Goal: Task Accomplishment & Management: Use online tool/utility

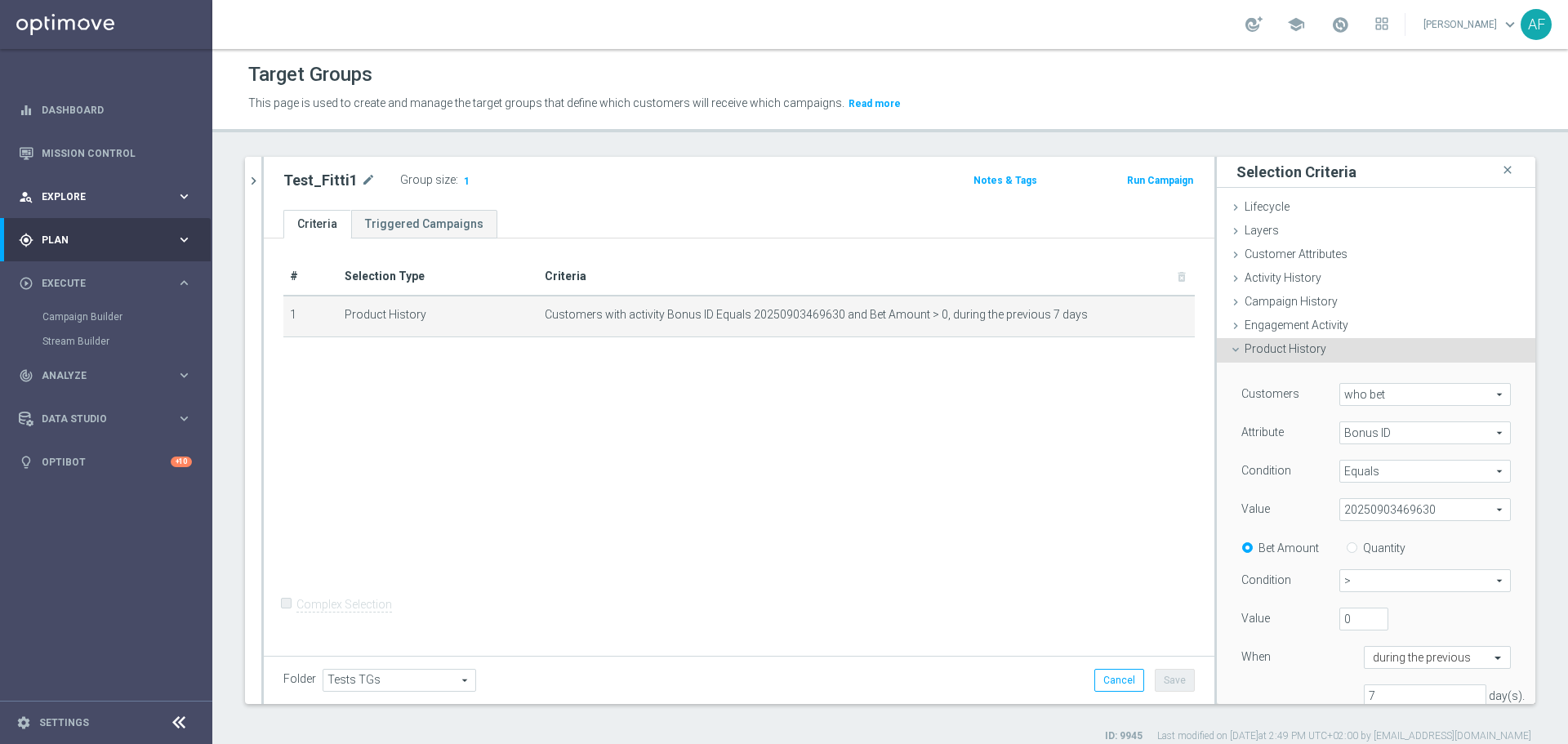
scroll to position [163, 0]
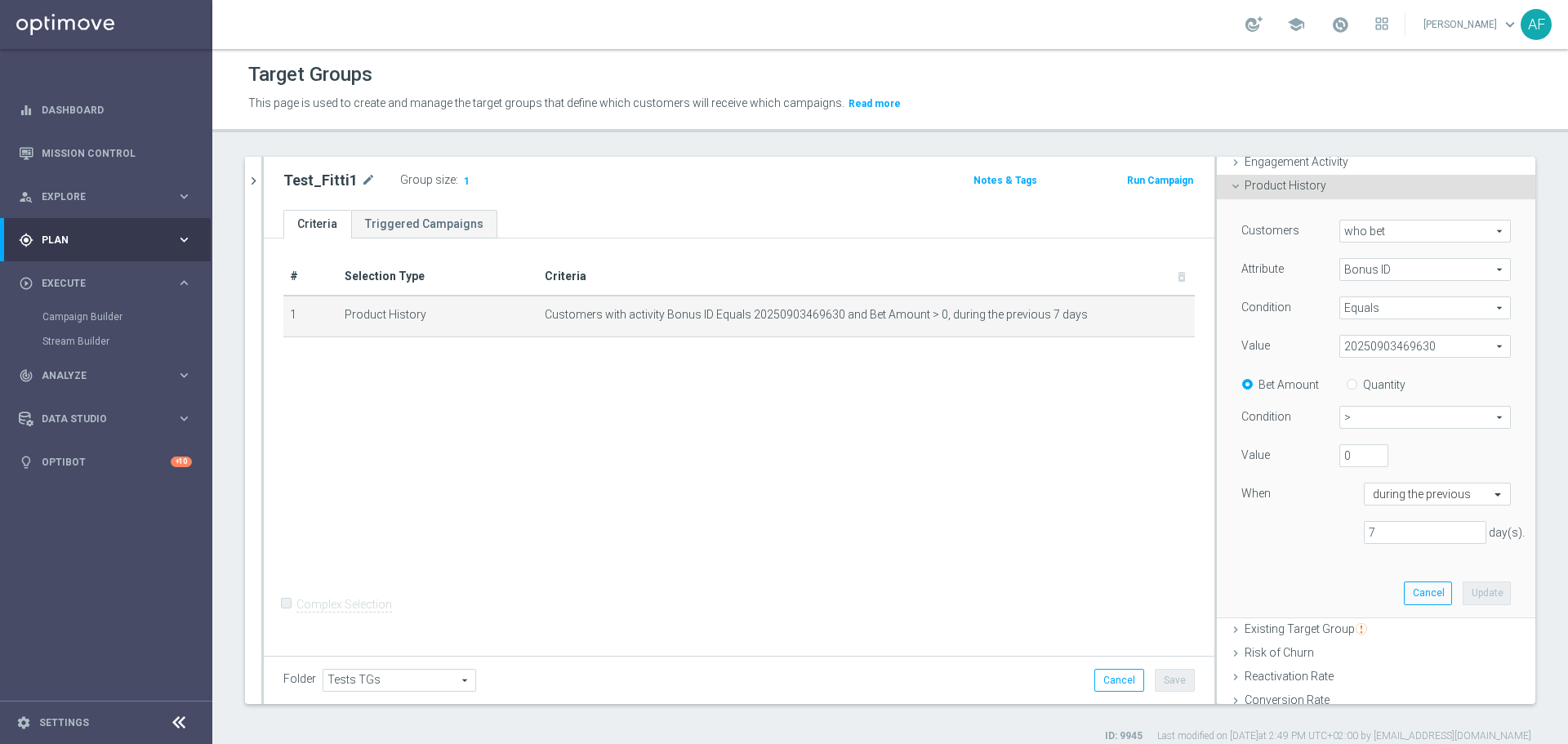
click at [1384, 344] on span "20250903469630" at bounding box center [1425, 346] width 170 height 21
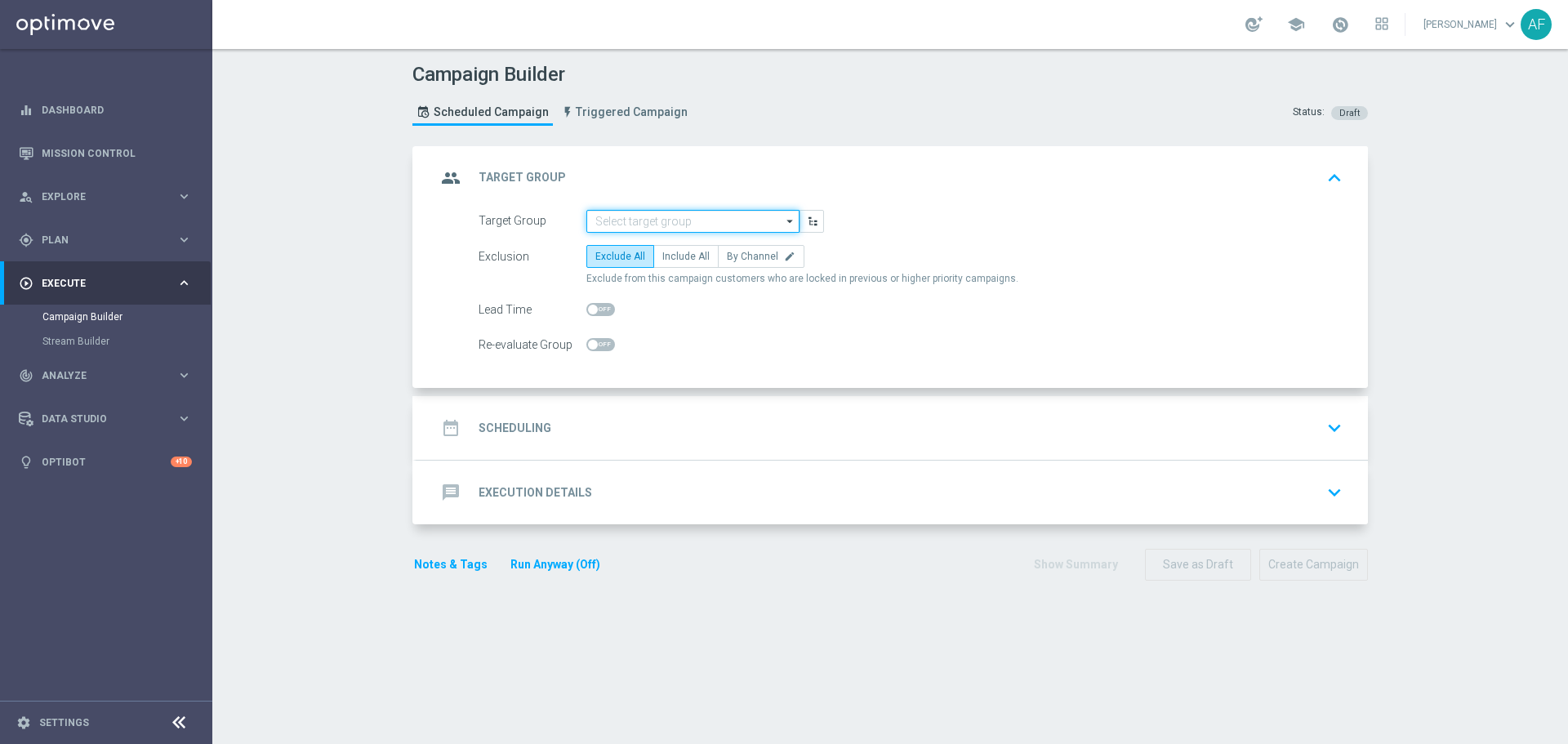
click at [760, 213] on input at bounding box center [693, 221] width 213 height 23
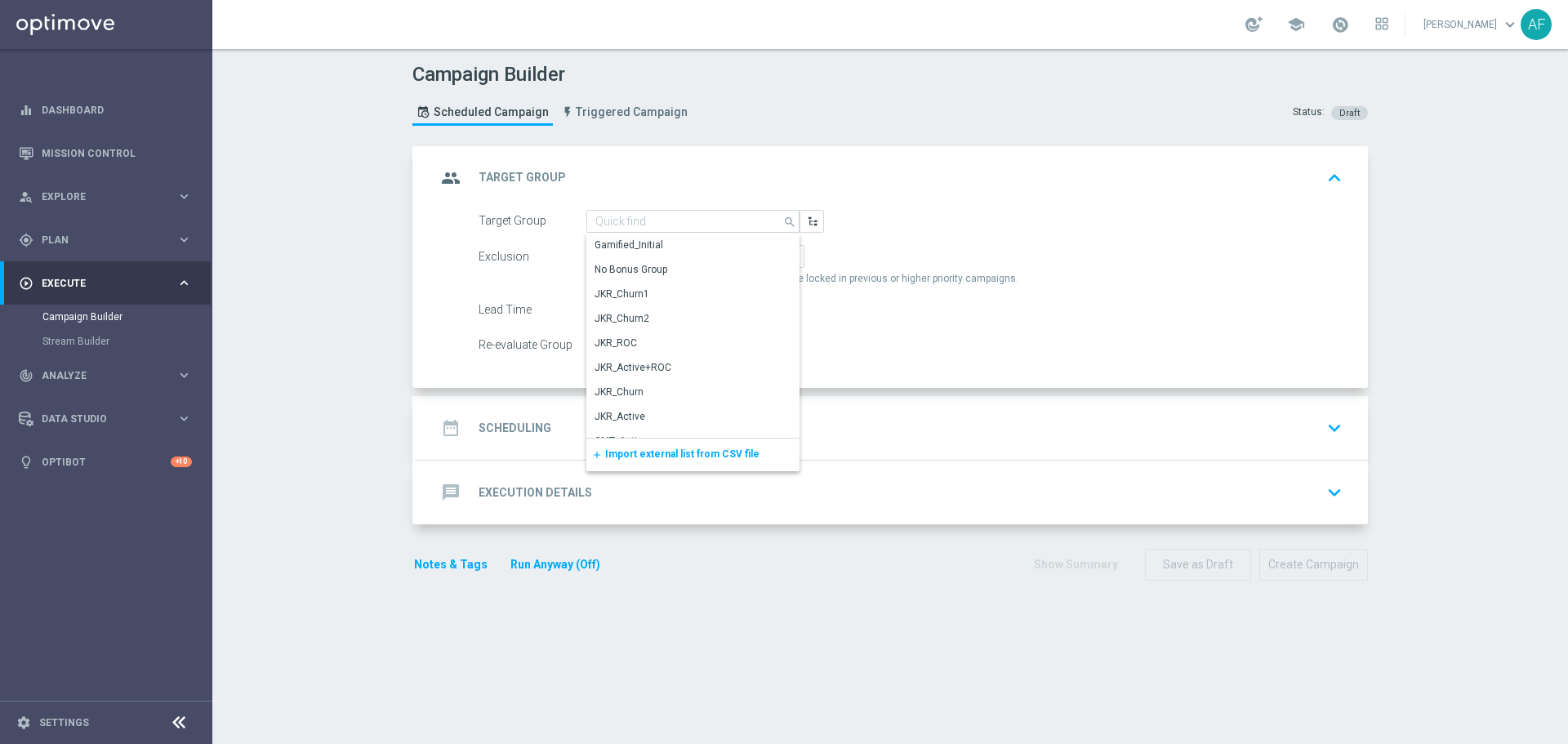
click at [759, 156] on div "group Target Group keyboard_arrow_up" at bounding box center [892, 178] width 951 height 64
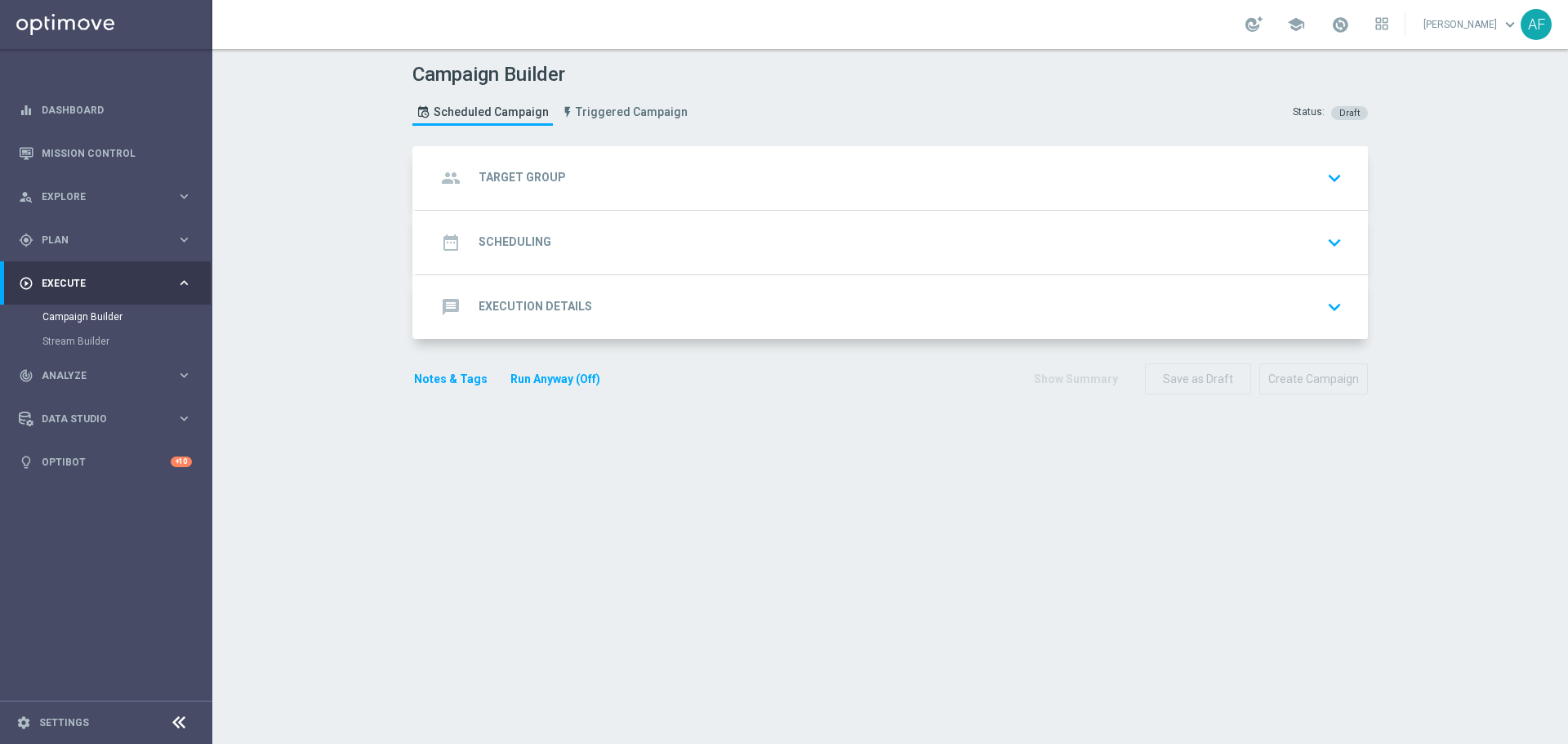
click at [682, 194] on div "group Target Group keyboard_arrow_down" at bounding box center [892, 178] width 951 height 64
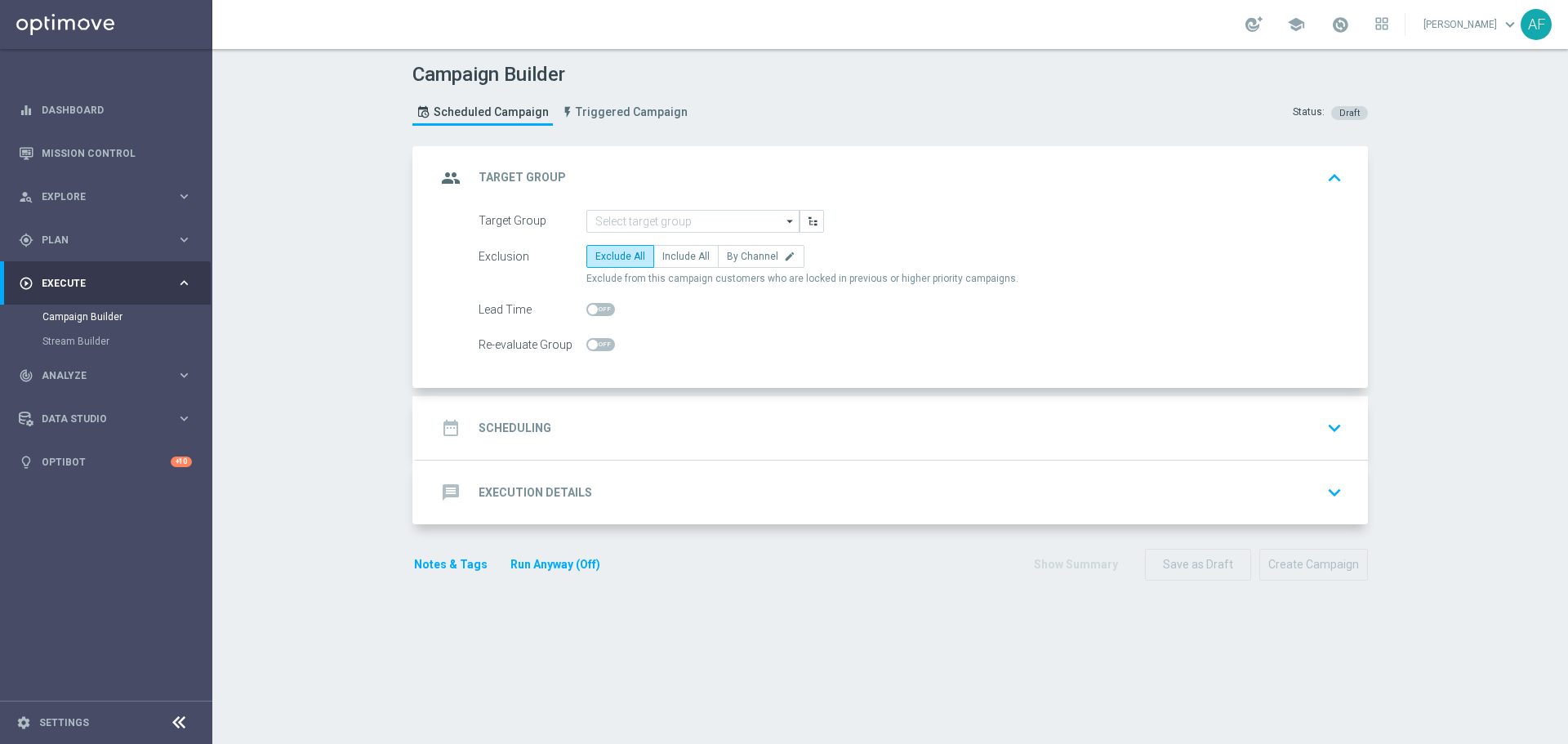
click at [611, 438] on div "date_range Scheduling keyboard_arrow_down" at bounding box center [892, 428] width 913 height 31
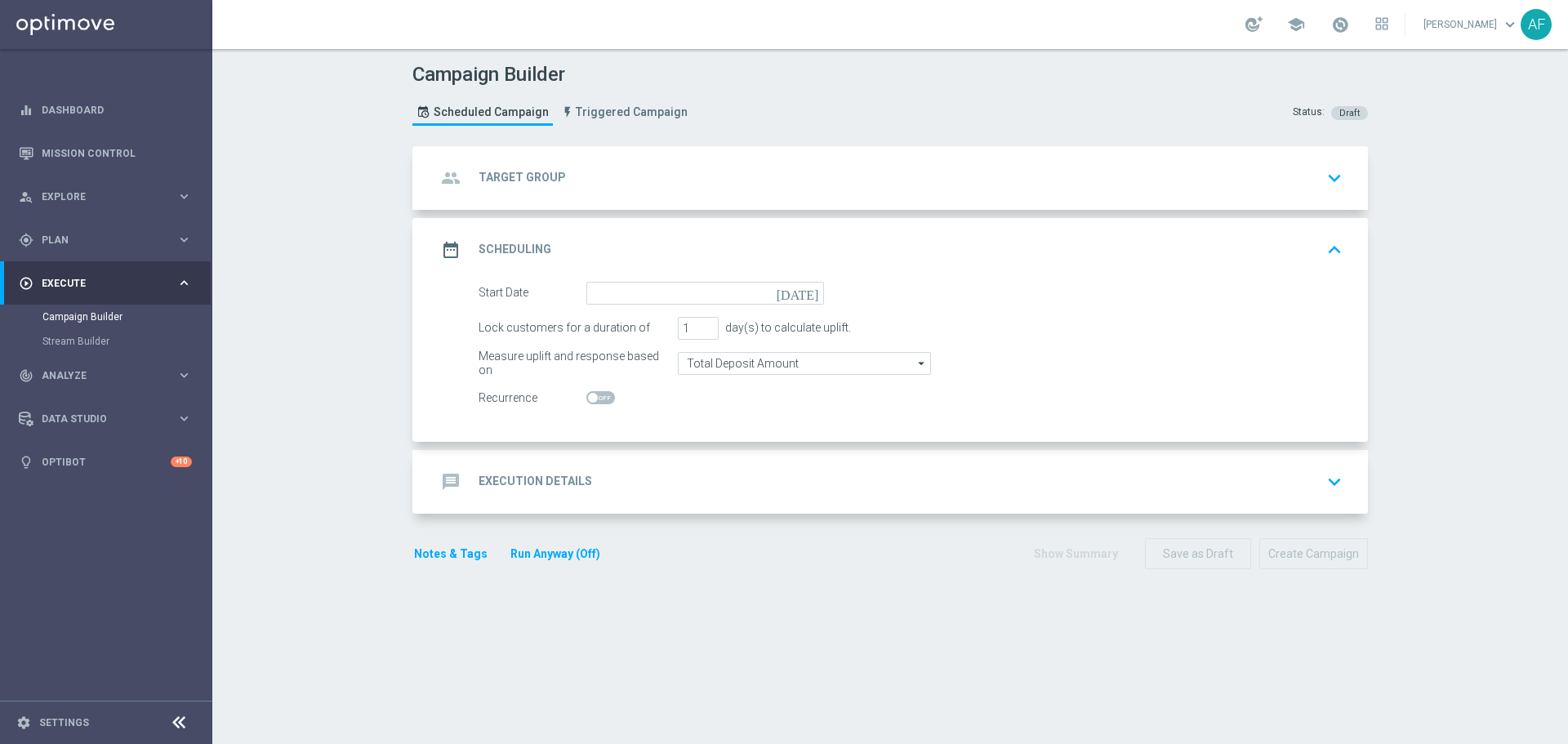
click at [609, 502] on div "message Execution Details keyboard_arrow_down A Action Select action delete_for…" at bounding box center [892, 482] width 951 height 64
click at [602, 491] on div "message Execution Details keyboard_arrow_down" at bounding box center [892, 482] width 913 height 31
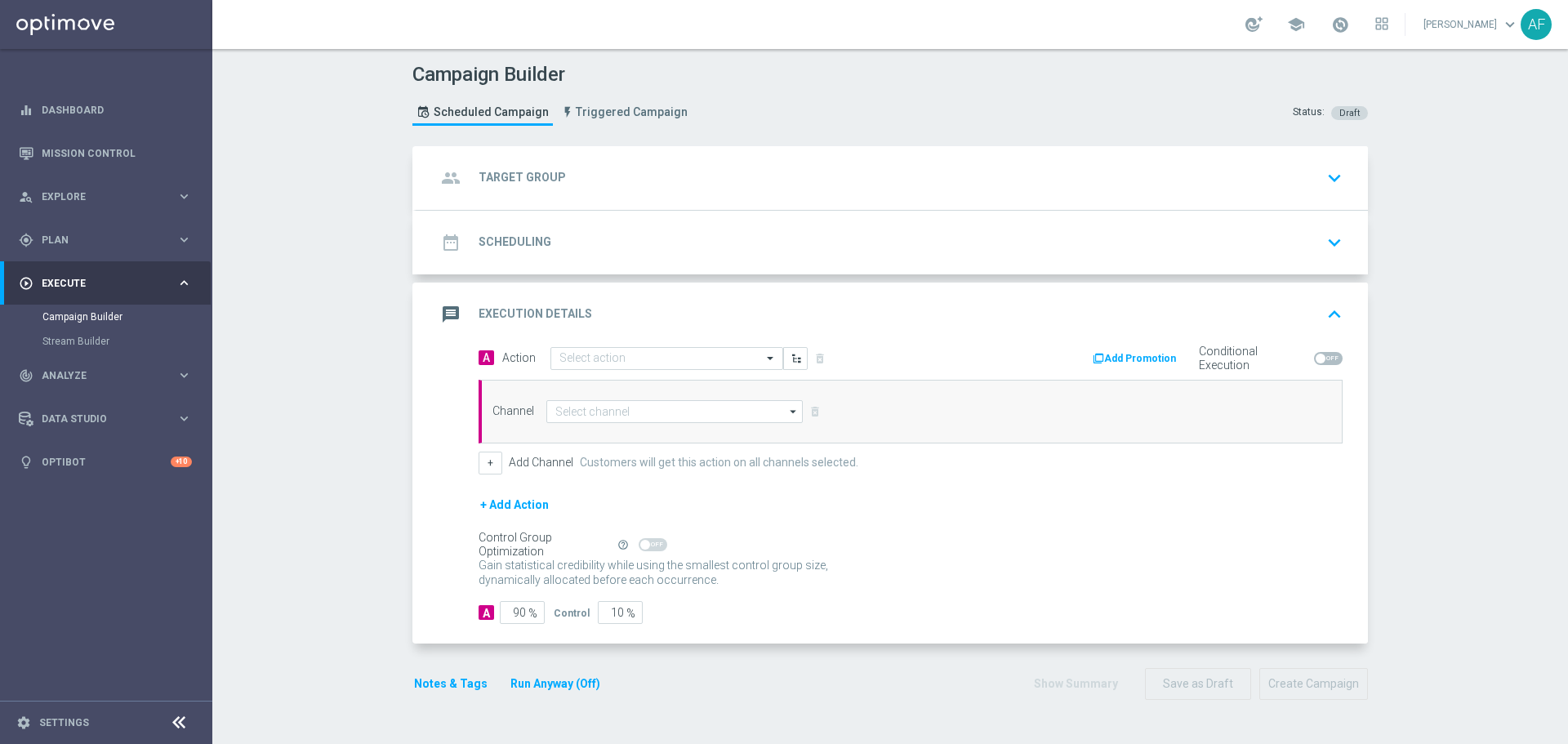
click at [1150, 362] on button "Add Promotion" at bounding box center [1136, 358] width 91 height 18
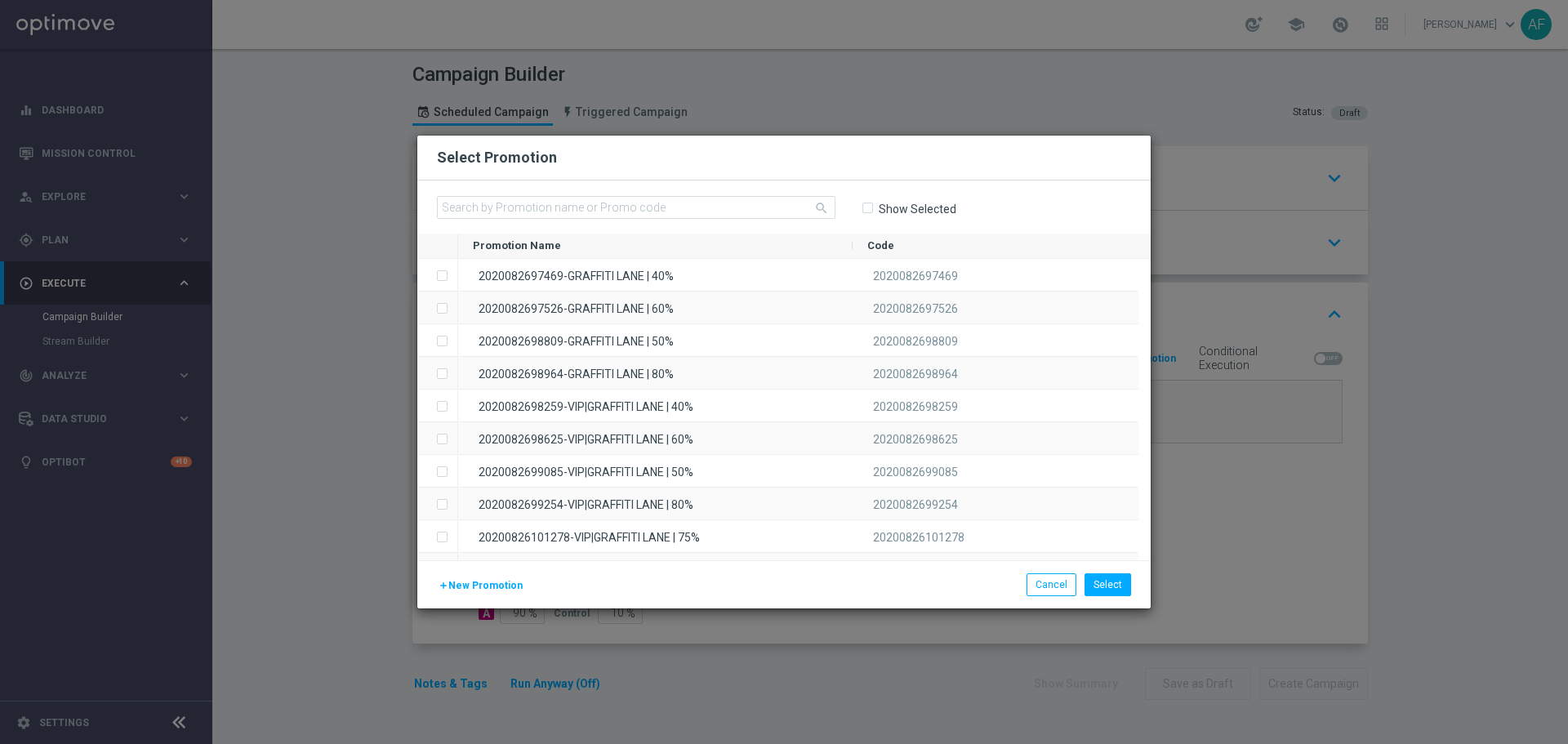
drag, startPoint x: 849, startPoint y: 148, endPoint x: 899, endPoint y: 168, distance: 53.9
click at [899, 168] on div "Select Promotion" at bounding box center [784, 157] width 734 height 45
drag, startPoint x: 920, startPoint y: 153, endPoint x: 981, endPoint y: 166, distance: 62.4
click at [981, 166] on div "Select Promotion" at bounding box center [783, 157] width 718 height 19
click at [1058, 593] on button "Cancel" at bounding box center [1051, 584] width 50 height 23
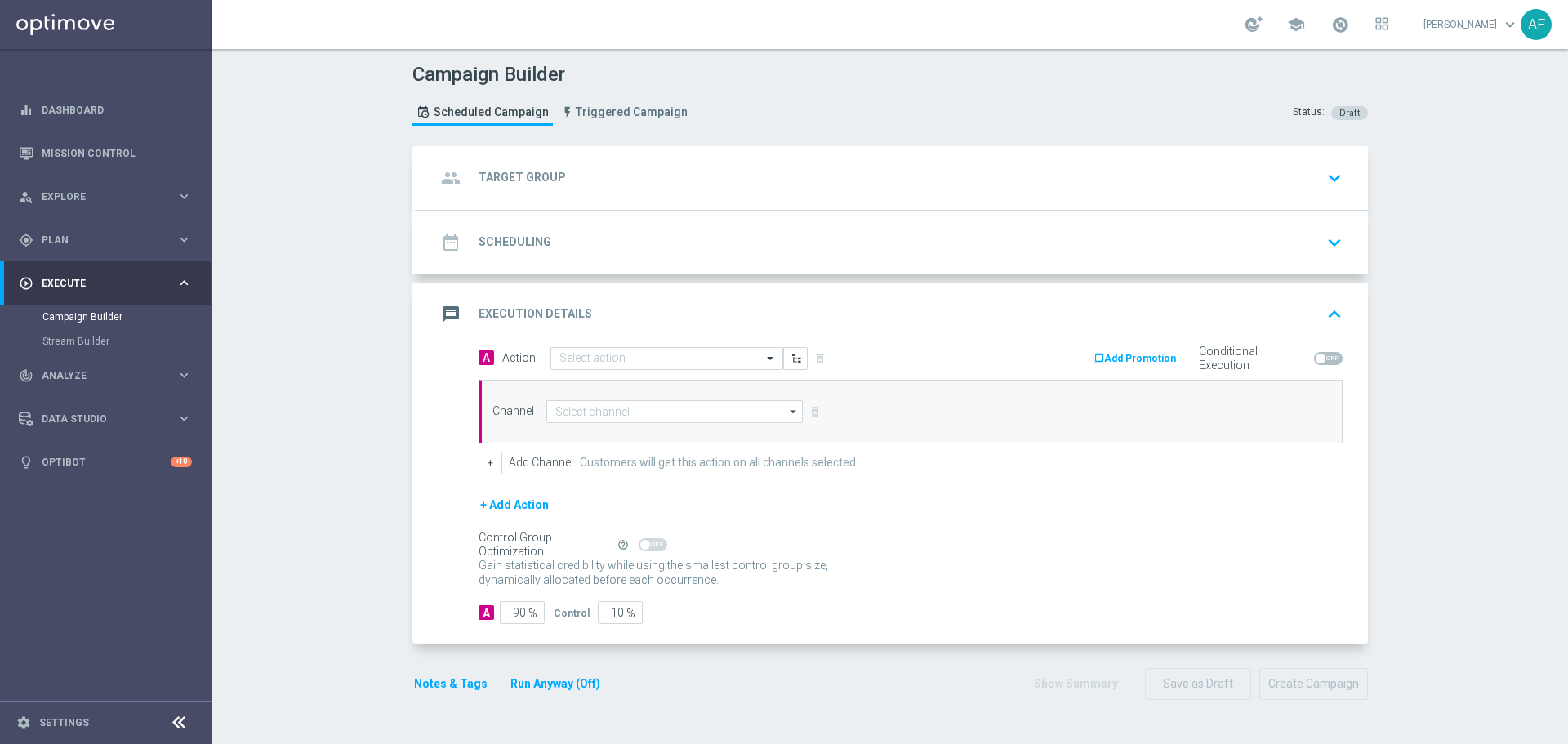
click at [1140, 354] on button "Add Promotion" at bounding box center [1136, 358] width 91 height 18
